Goal: Task Accomplishment & Management: Manage account settings

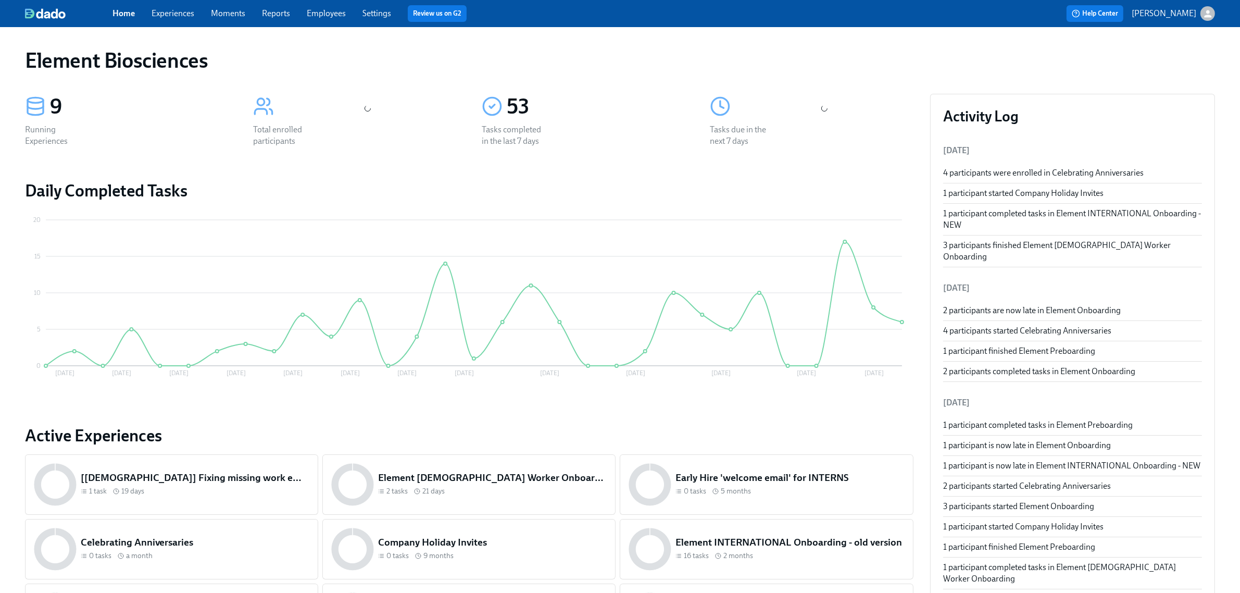
click at [176, 6] on div "Home Experiences Moments Reports Employees Settings Review us on G2" at bounding box center [388, 13] width 552 height 17
click at [192, 14] on link "Experiences" at bounding box center [173, 13] width 43 height 10
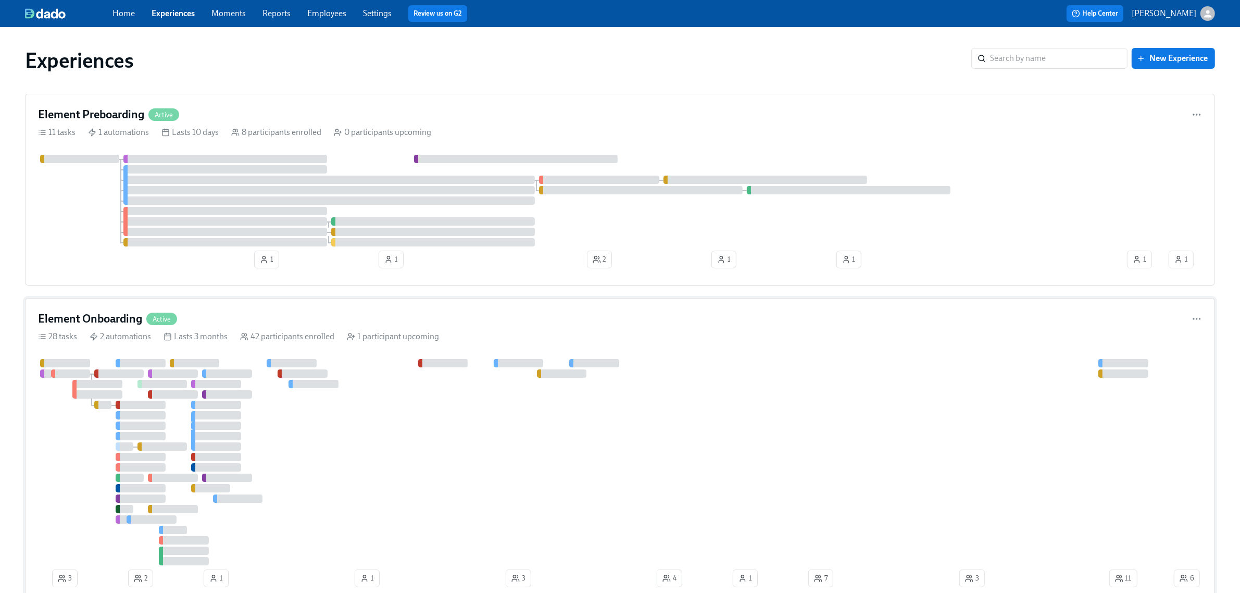
click at [477, 316] on div "Element Onboarding Active" at bounding box center [620, 319] width 1164 height 16
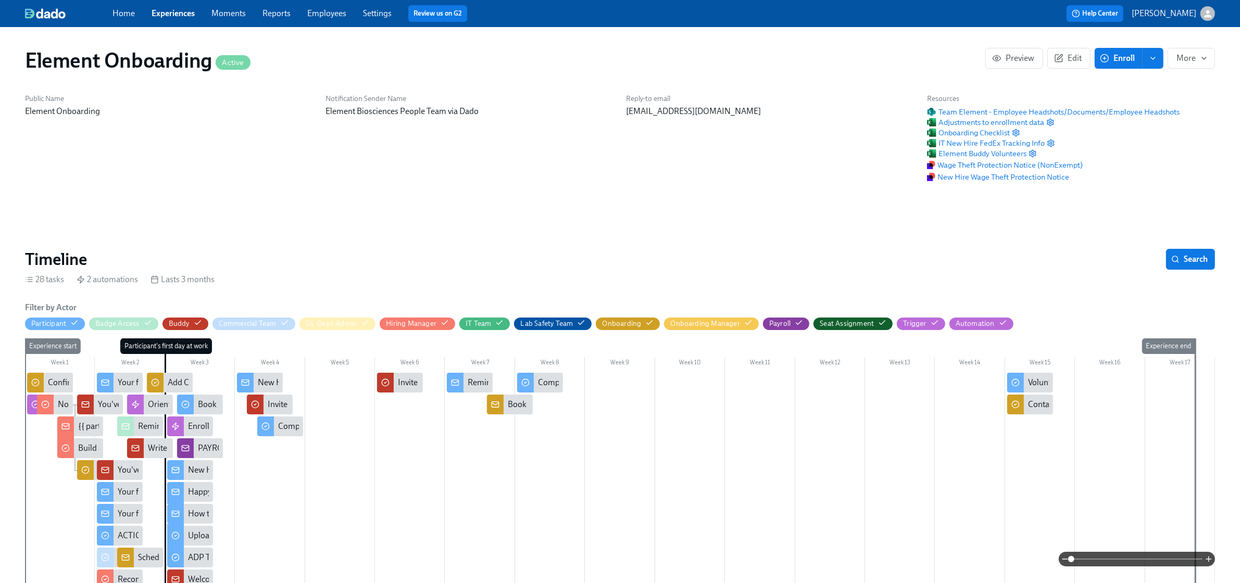
scroll to position [0, 12997]
click at [1051, 109] on span "Team Element - Employee Headshots/Documents/Employee Headshots" at bounding box center [1053, 112] width 253 height 10
click at [173, 9] on link "Experiences" at bounding box center [173, 13] width 43 height 10
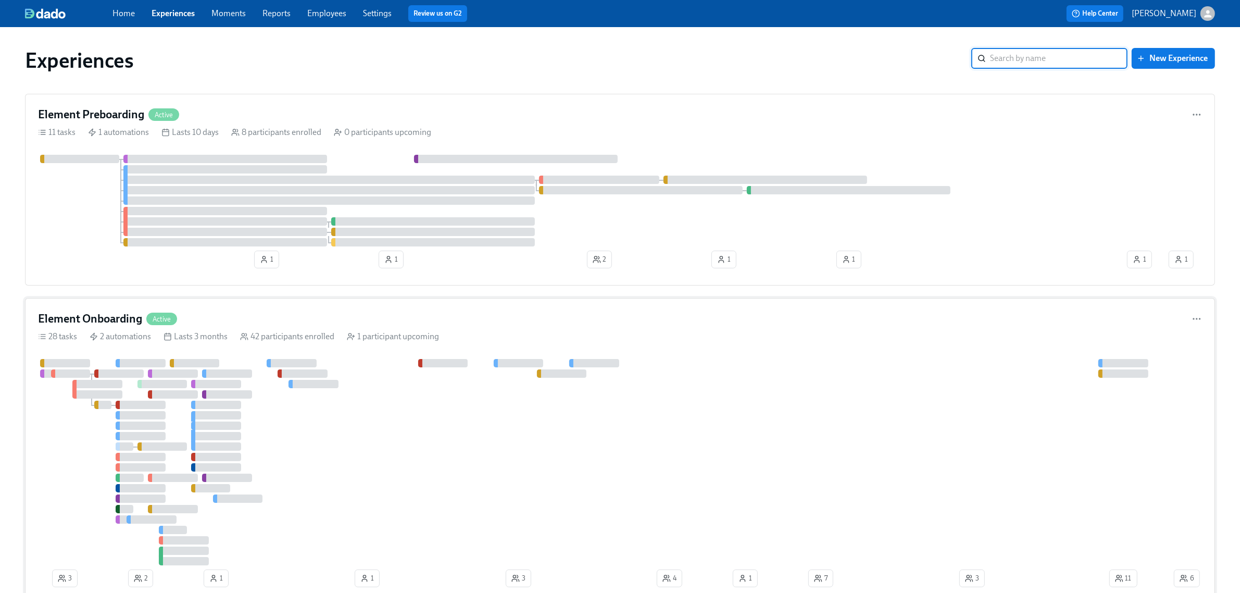
click at [599, 418] on div at bounding box center [605, 462] width 1134 height 206
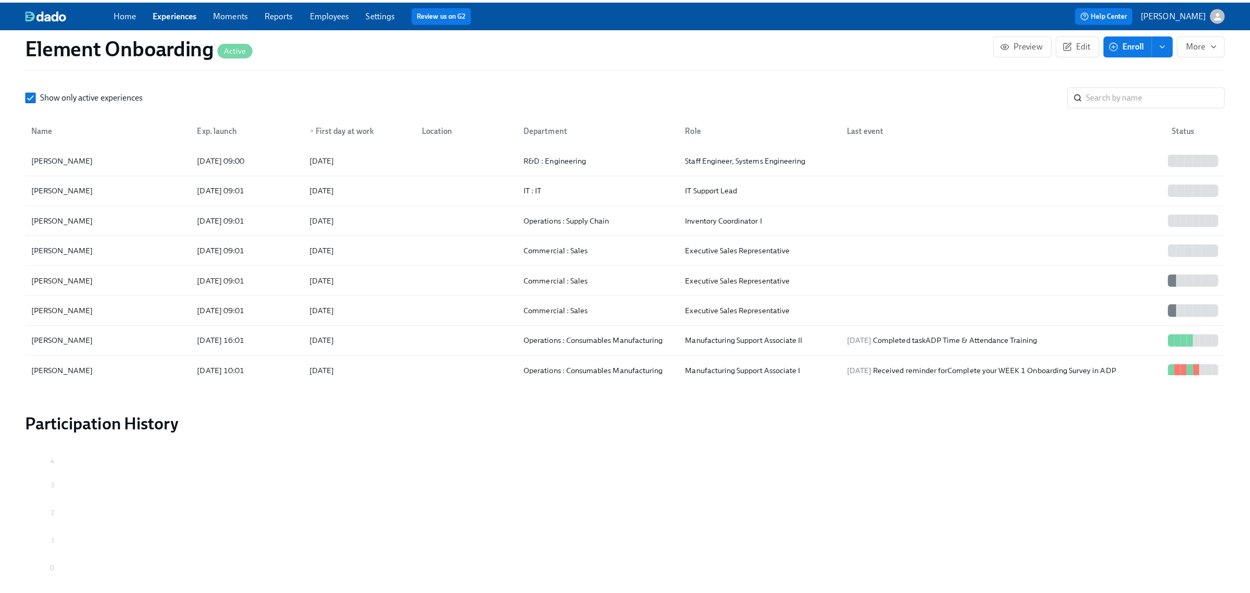
scroll to position [1237, 0]
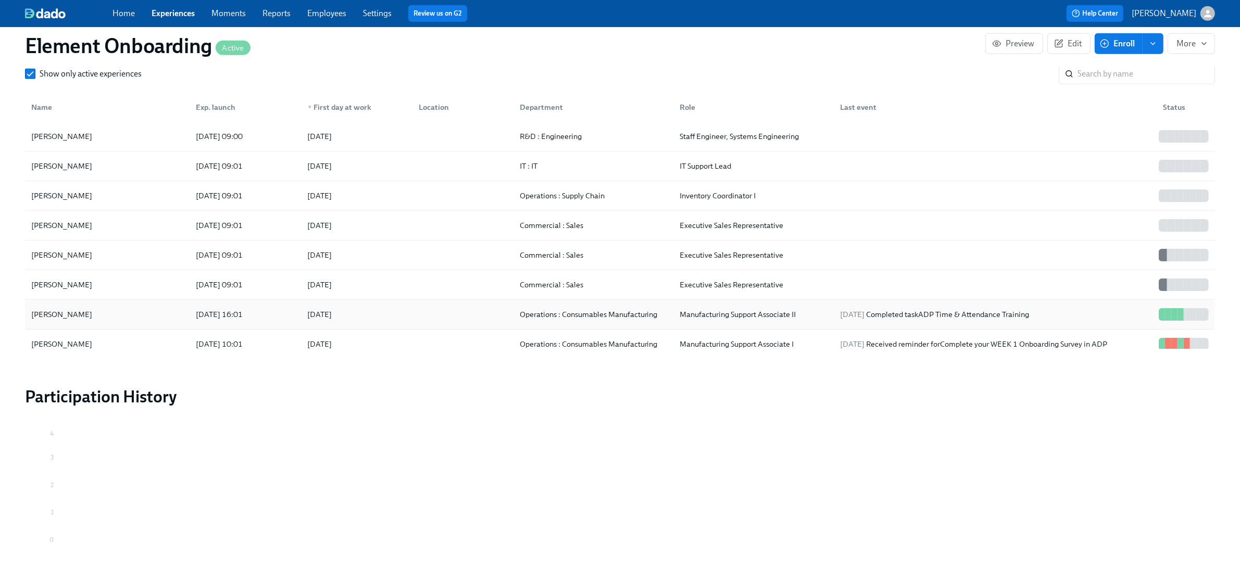
click at [169, 313] on div "[PERSON_NAME]" at bounding box center [107, 314] width 160 height 21
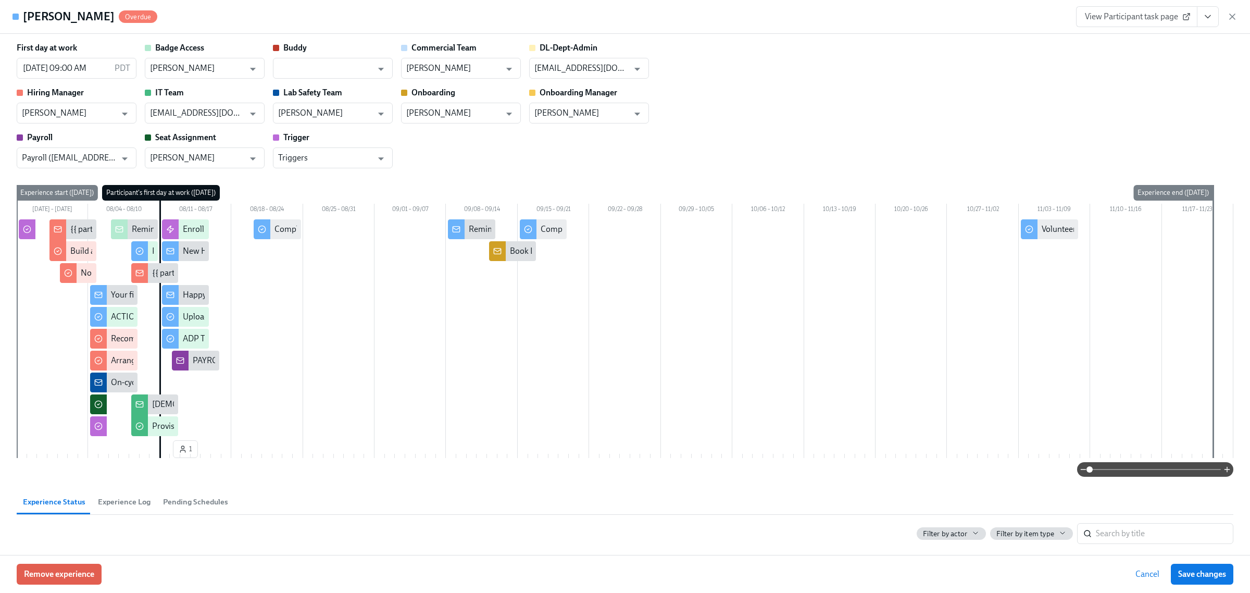
click at [1228, 22] on div "View Participant task page" at bounding box center [1156, 16] width 161 height 21
click at [1237, 14] on icon "button" at bounding box center [1232, 16] width 10 height 10
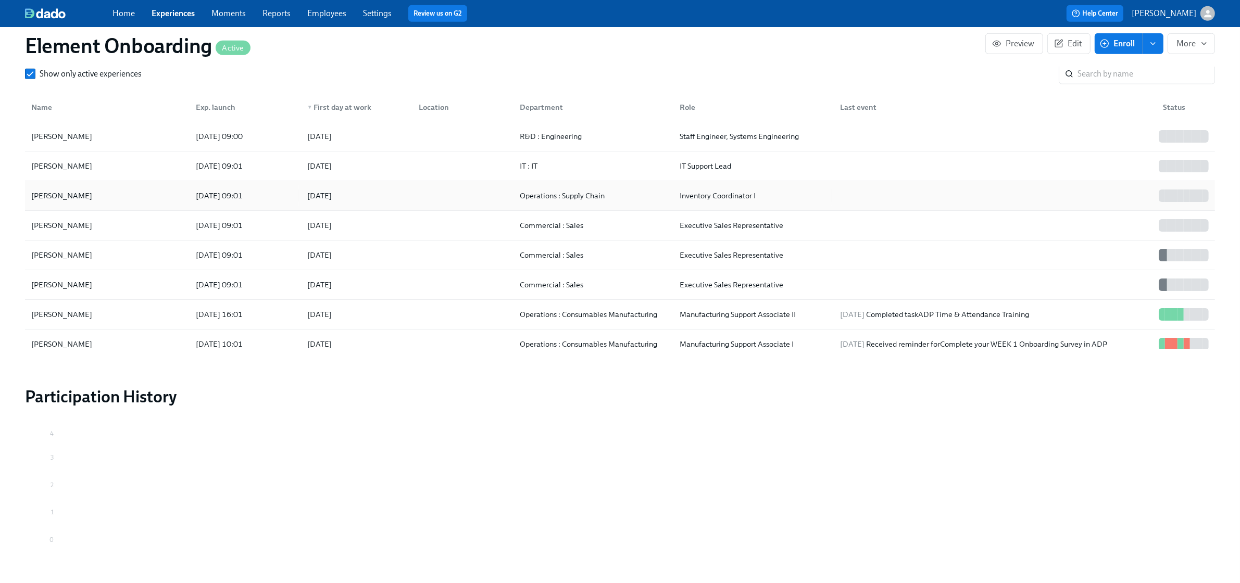
click at [108, 197] on div "[PERSON_NAME]" at bounding box center [107, 195] width 160 height 21
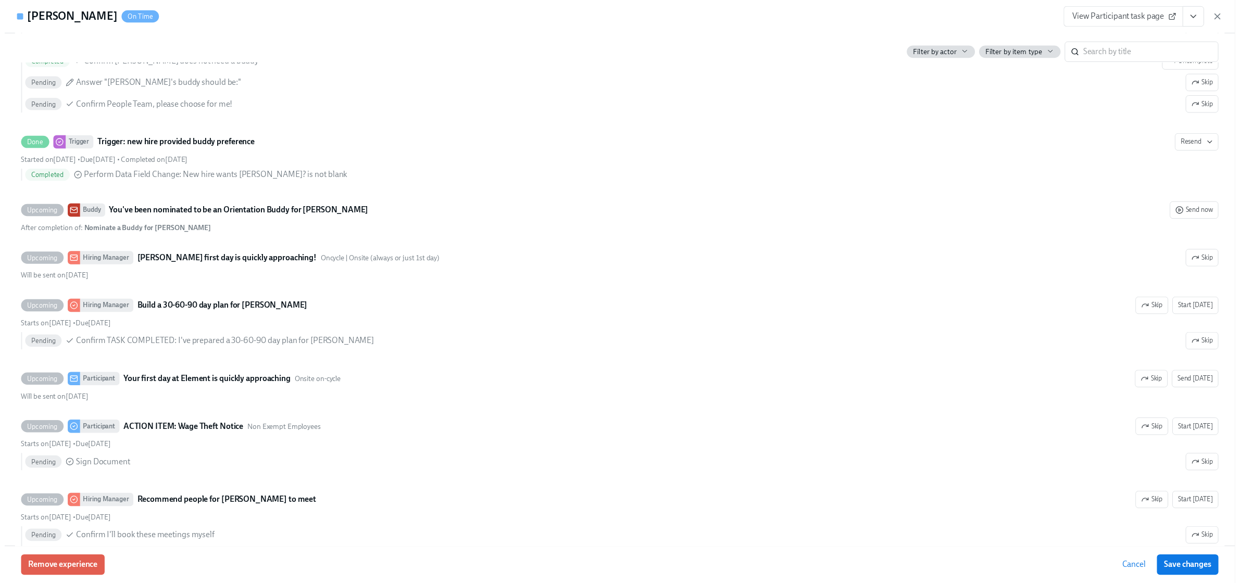
scroll to position [586, 0]
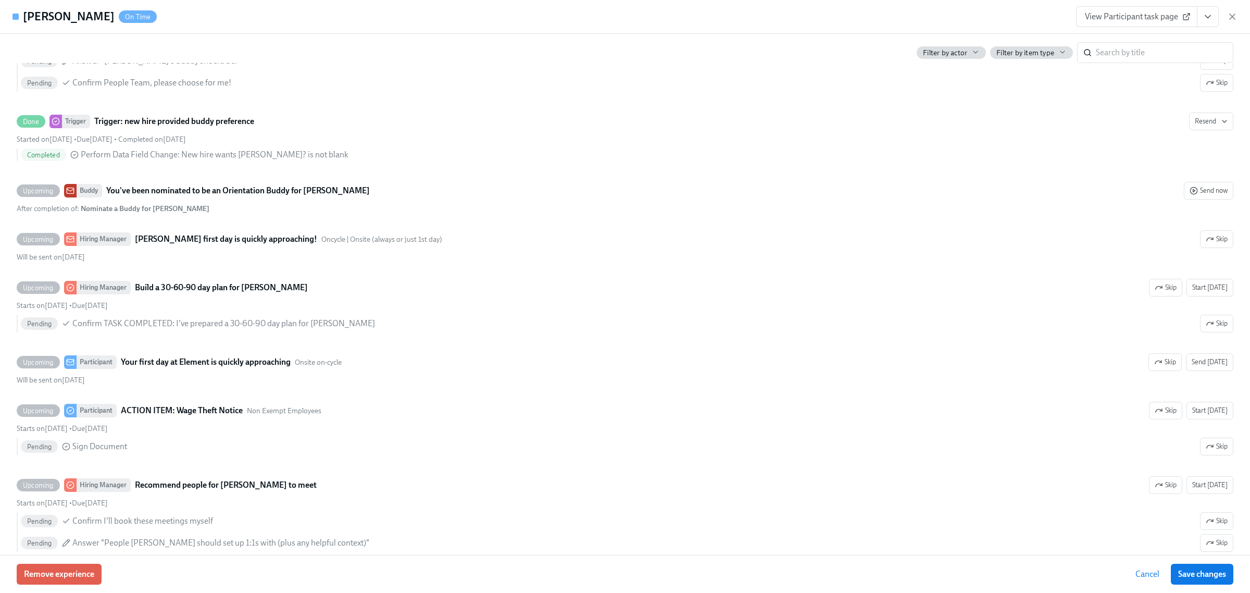
drag, startPoint x: 1236, startPoint y: 14, endPoint x: 1126, endPoint y: 241, distance: 251.6
click at [1236, 14] on icon "button" at bounding box center [1232, 16] width 10 height 10
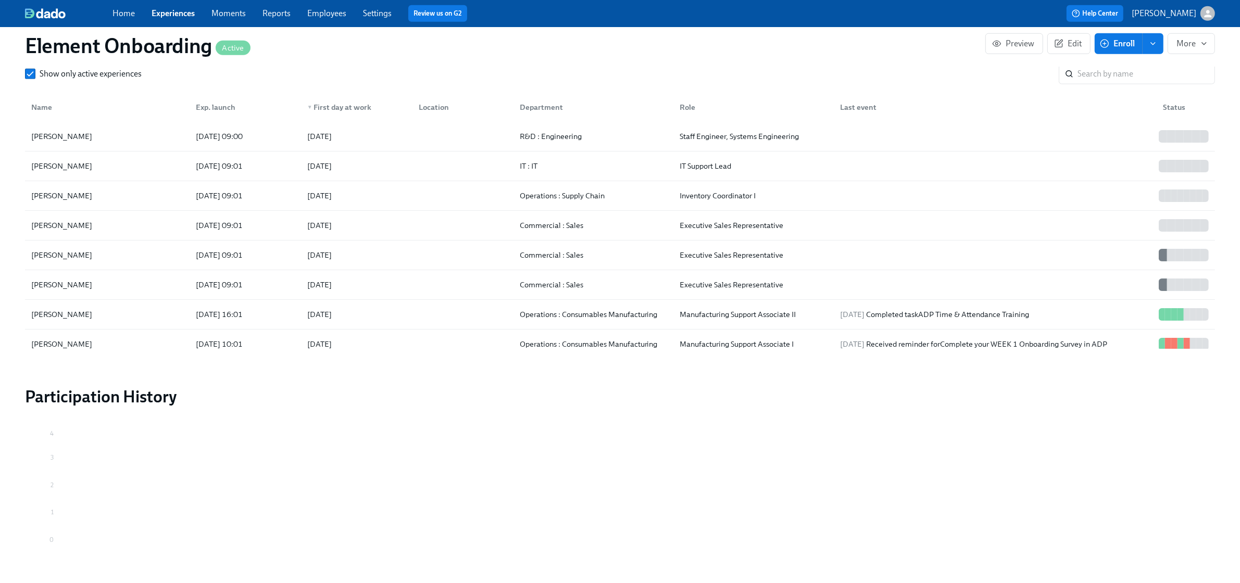
click at [182, 12] on link "Experiences" at bounding box center [173, 13] width 43 height 10
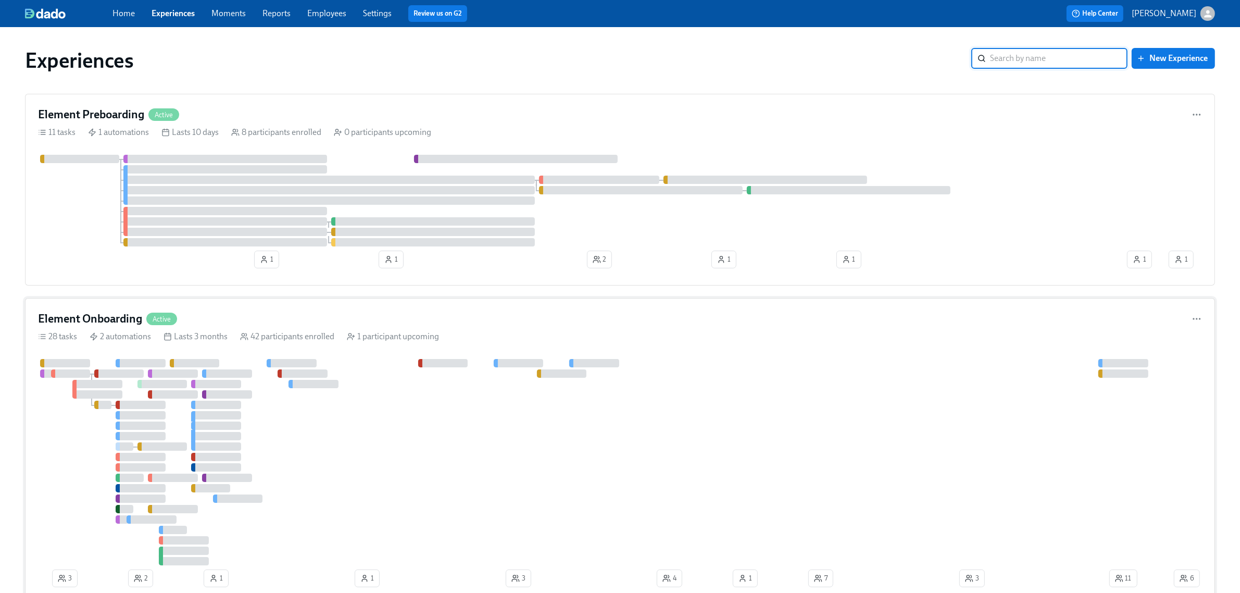
click at [260, 321] on div "Element Onboarding Active" at bounding box center [620, 319] width 1164 height 16
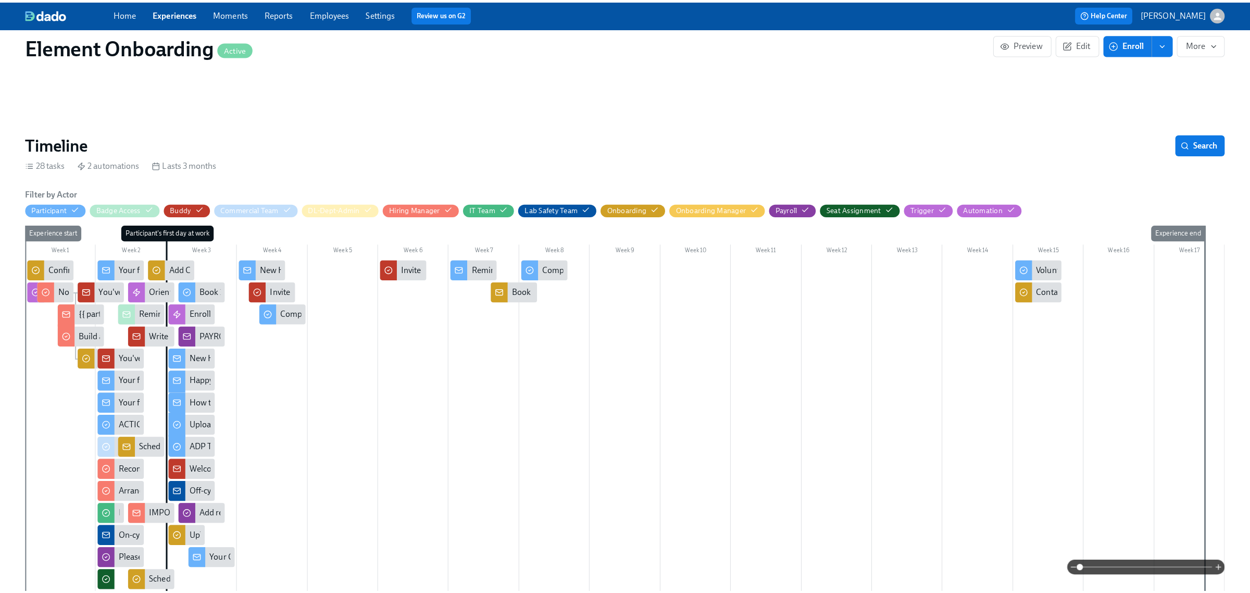
scroll to position [130, 0]
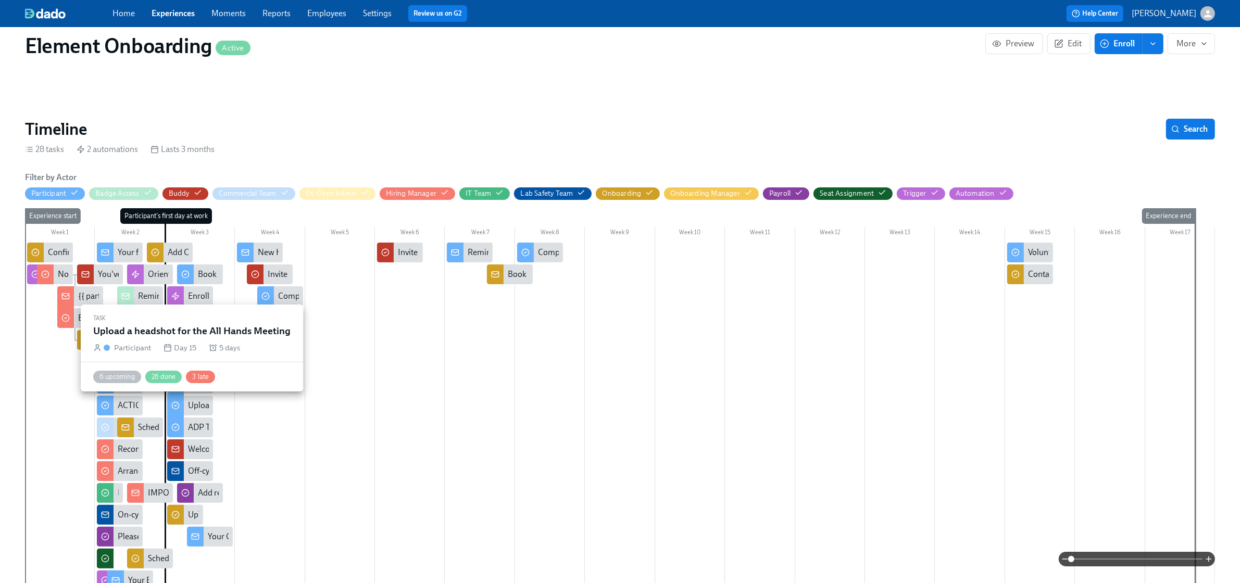
click at [202, 398] on div "Upload a headshot for the All Hands Meeting" at bounding box center [190, 406] width 46 height 20
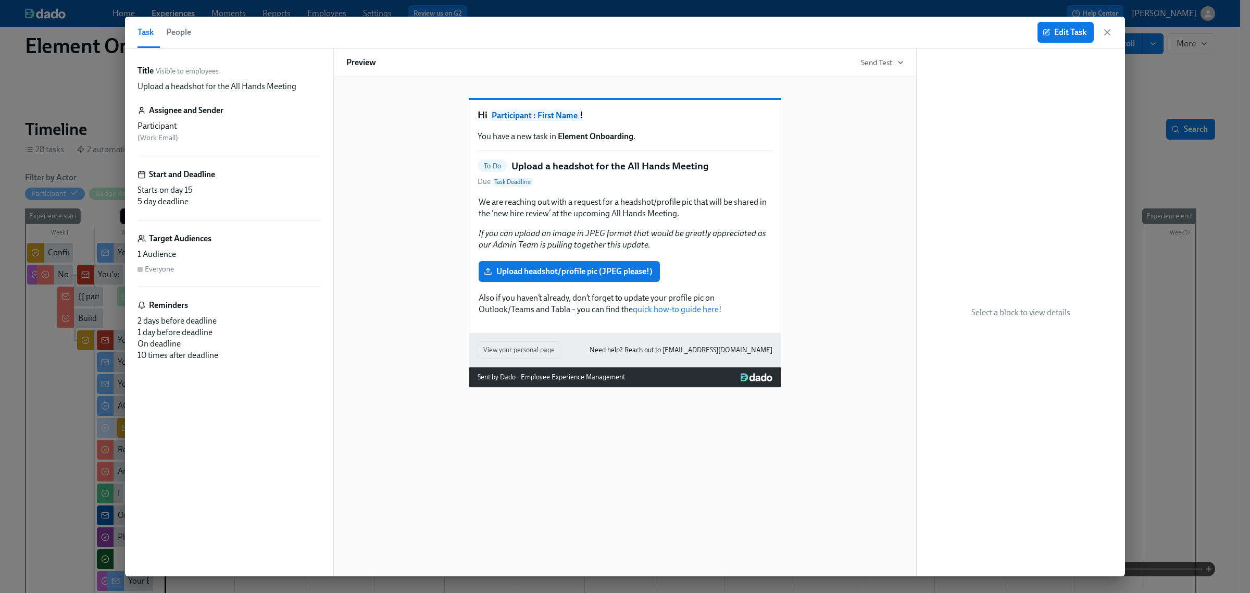
click at [173, 40] on button "People" at bounding box center [178, 32] width 37 height 31
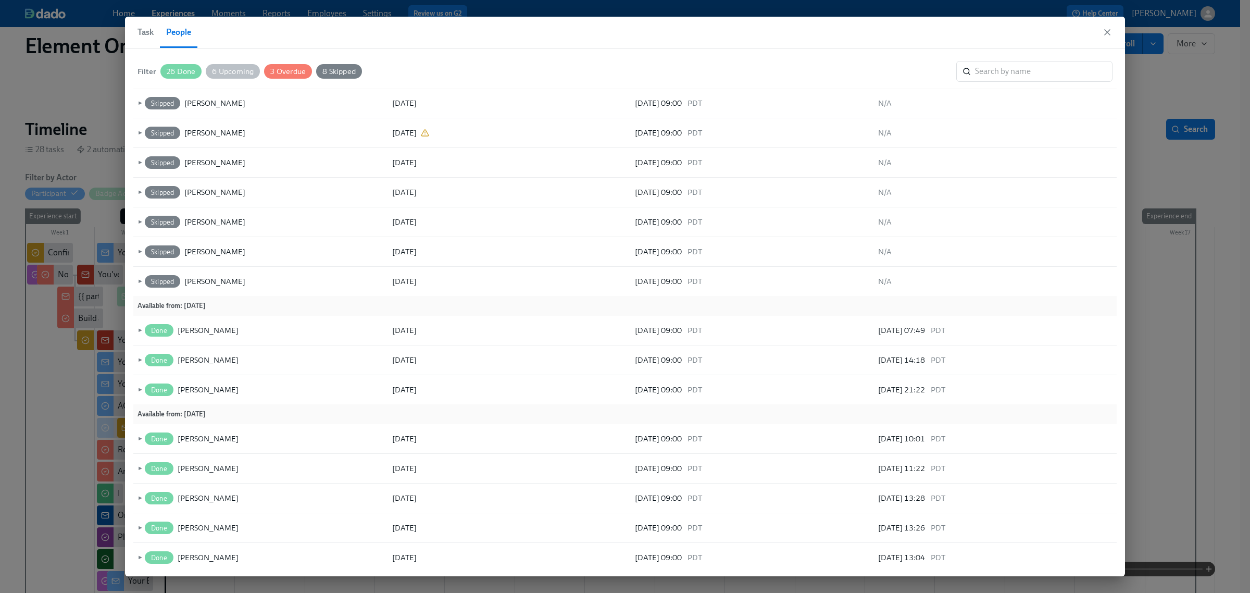
scroll to position [558, 0]
